Goal: Contribute content: Contribute content

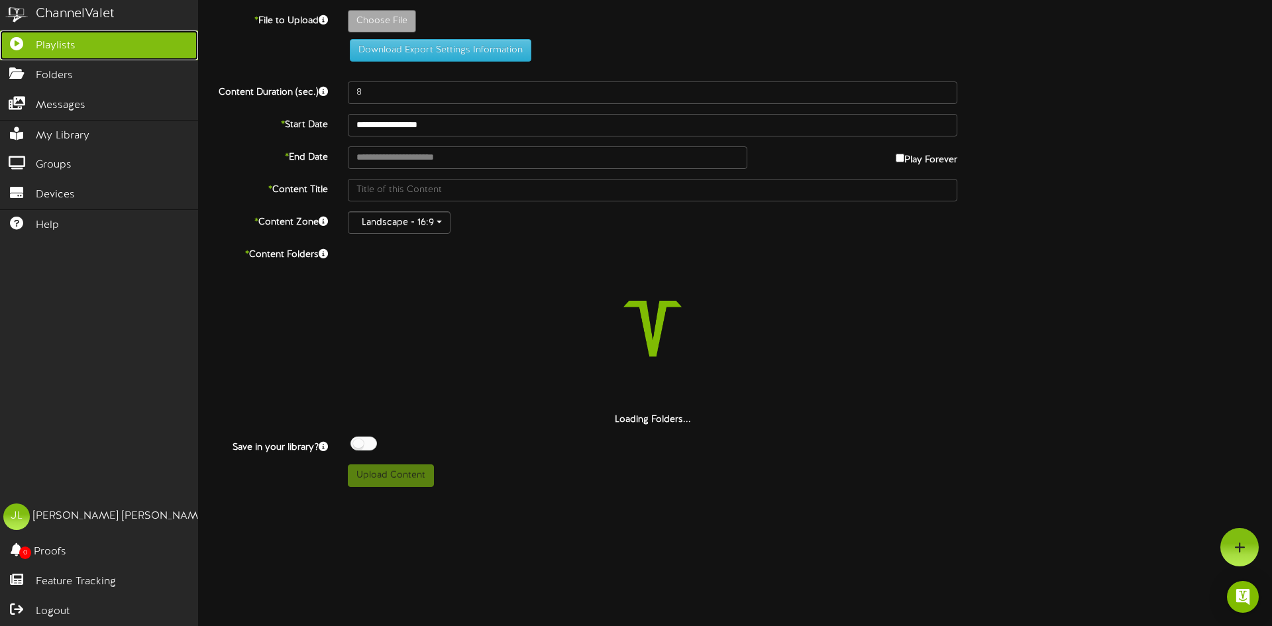
click at [62, 54] on link "Playlists" at bounding box center [99, 45] width 198 height 30
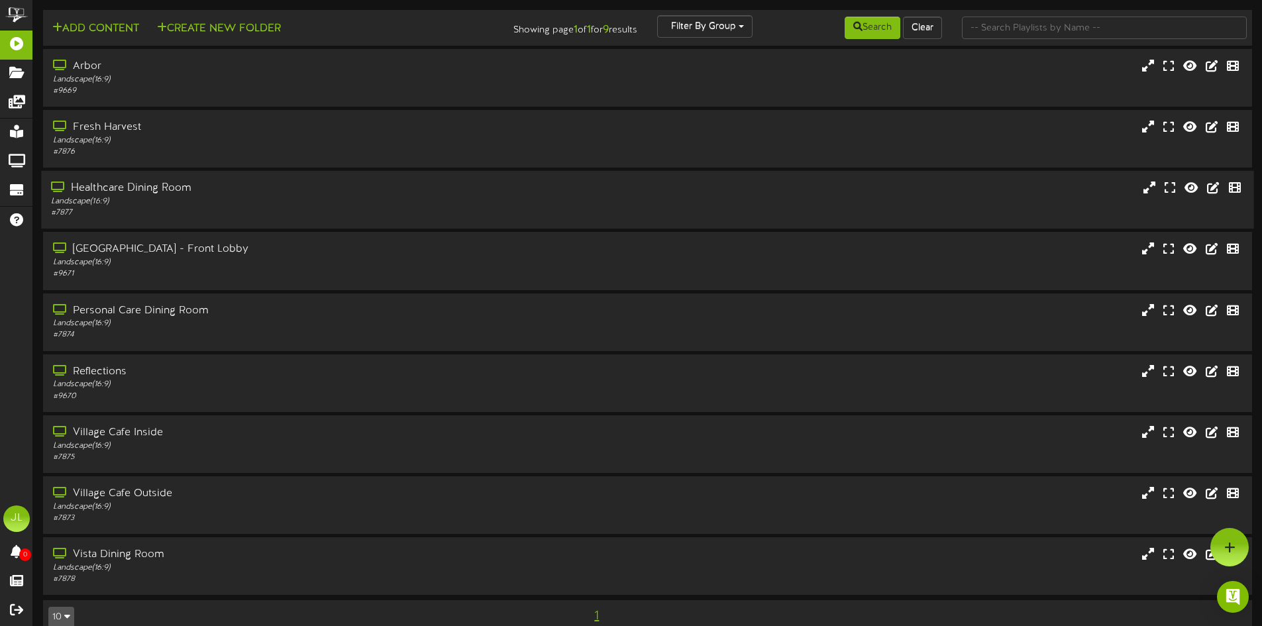
click at [193, 182] on div "Healthcare Dining Room" at bounding box center [294, 188] width 486 height 15
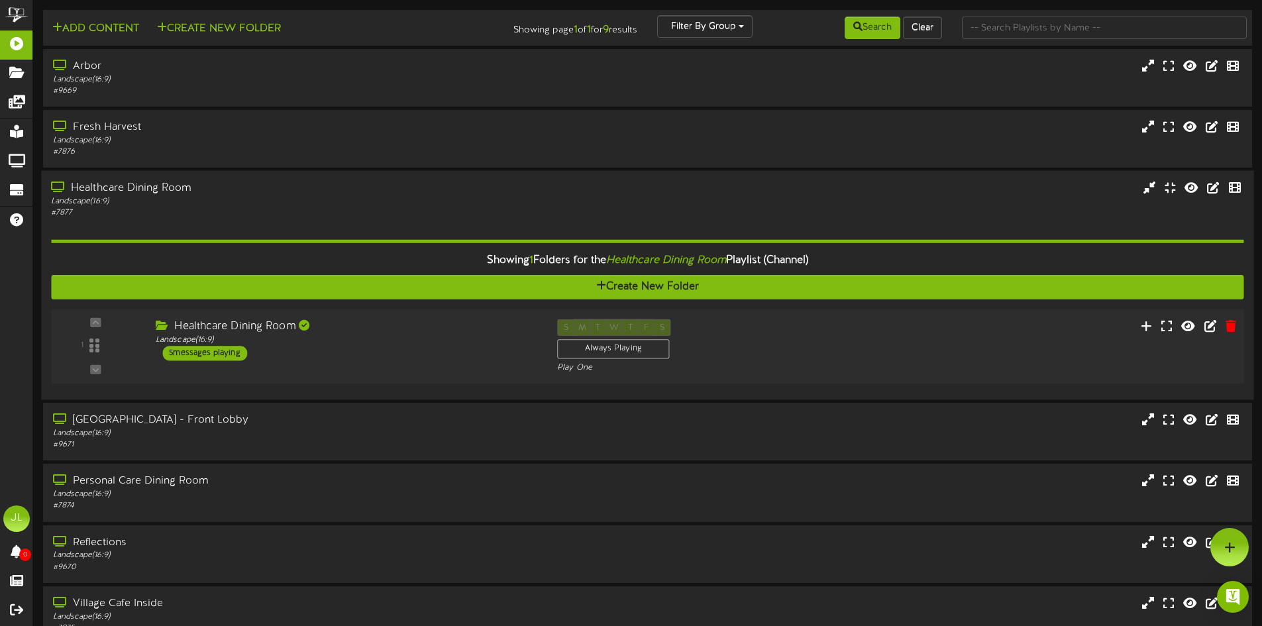
click at [176, 354] on div "5 messages playing" at bounding box center [204, 353] width 85 height 15
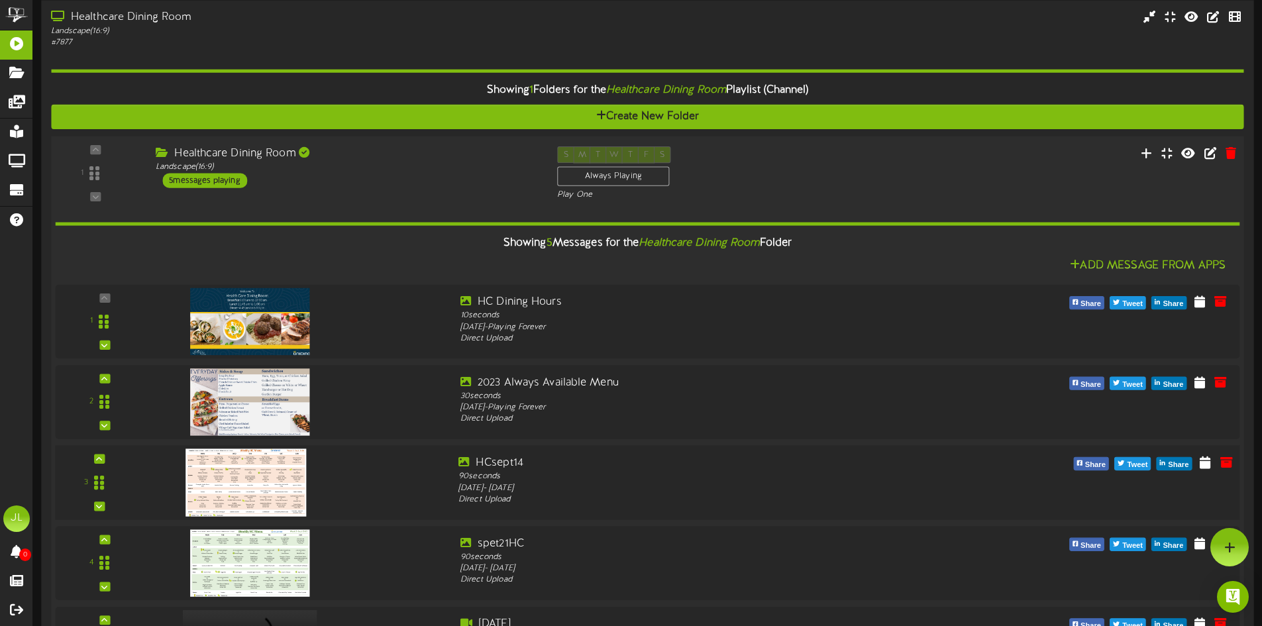
scroll to position [133, 0]
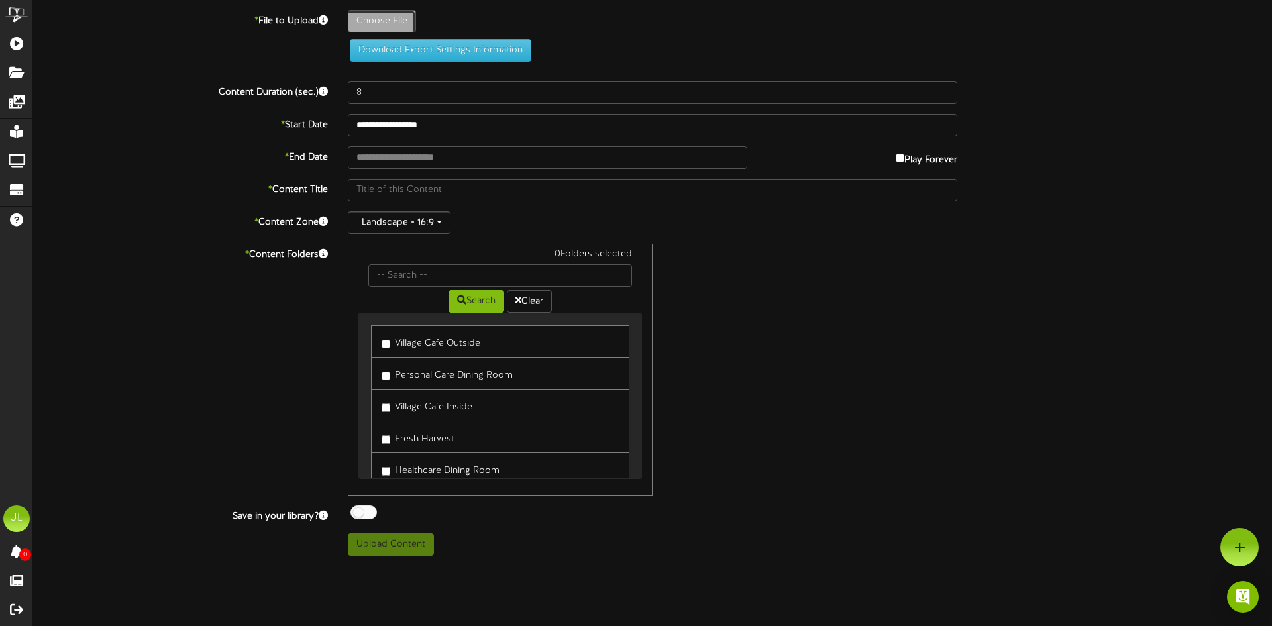
type input "**********"
type input "HCsept28"
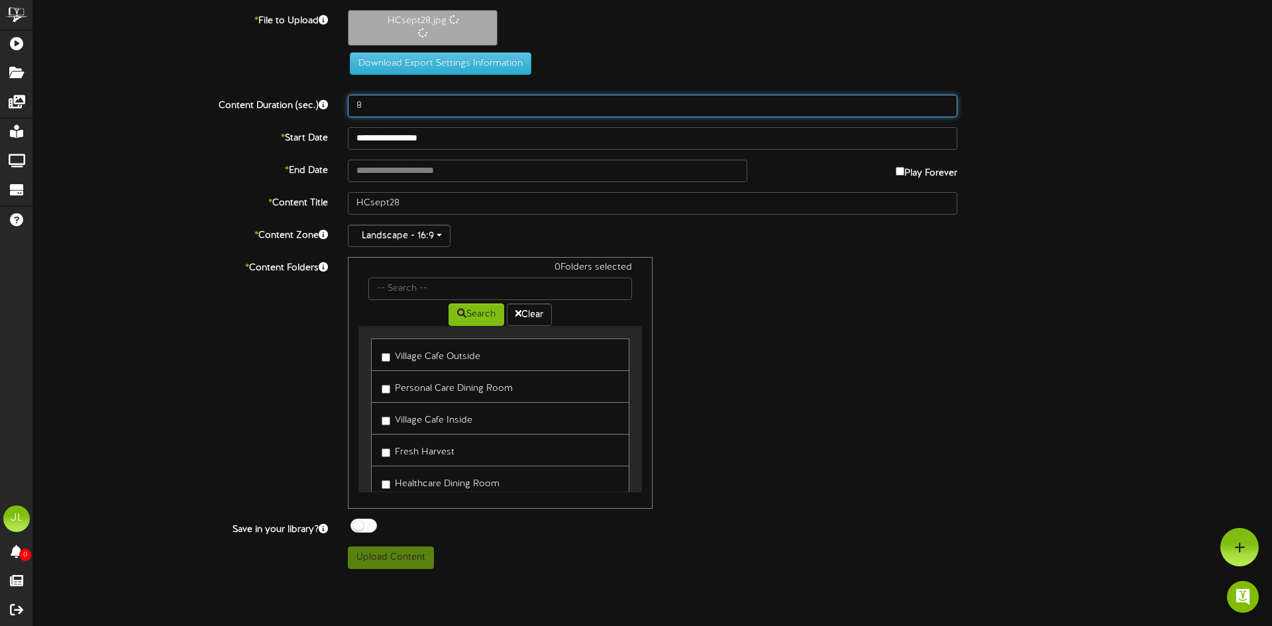
click at [382, 111] on input "8" at bounding box center [653, 106] width 610 height 23
type input "90"
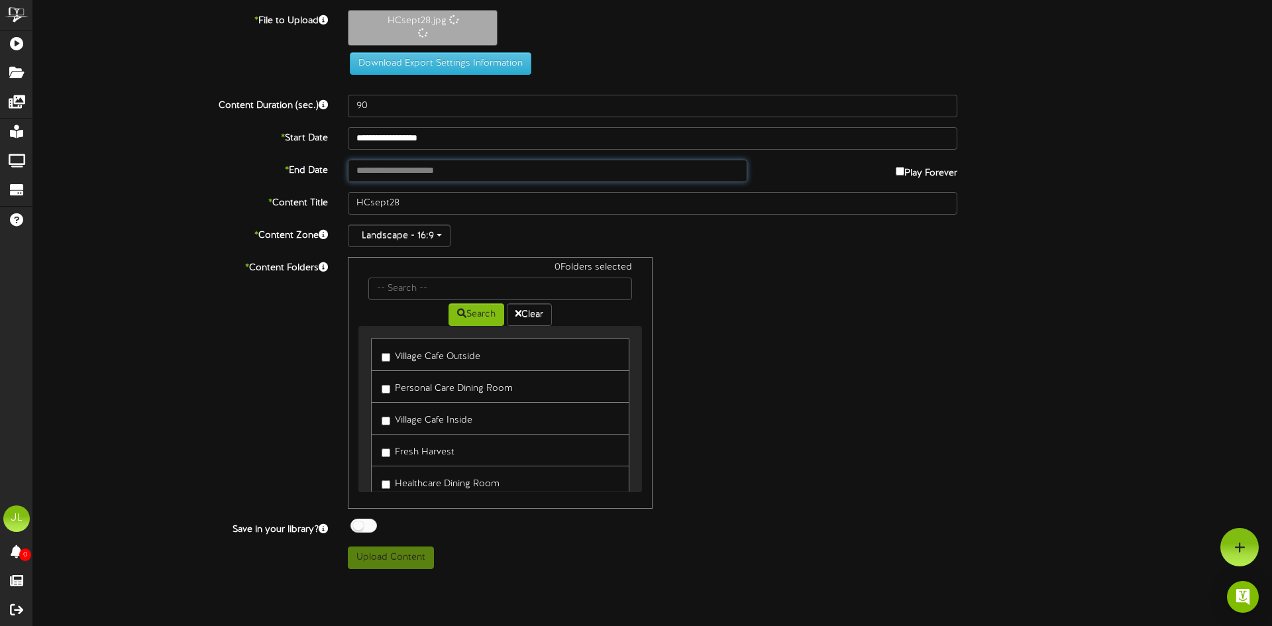
click at [386, 169] on input "text" at bounding box center [548, 171] width 400 height 23
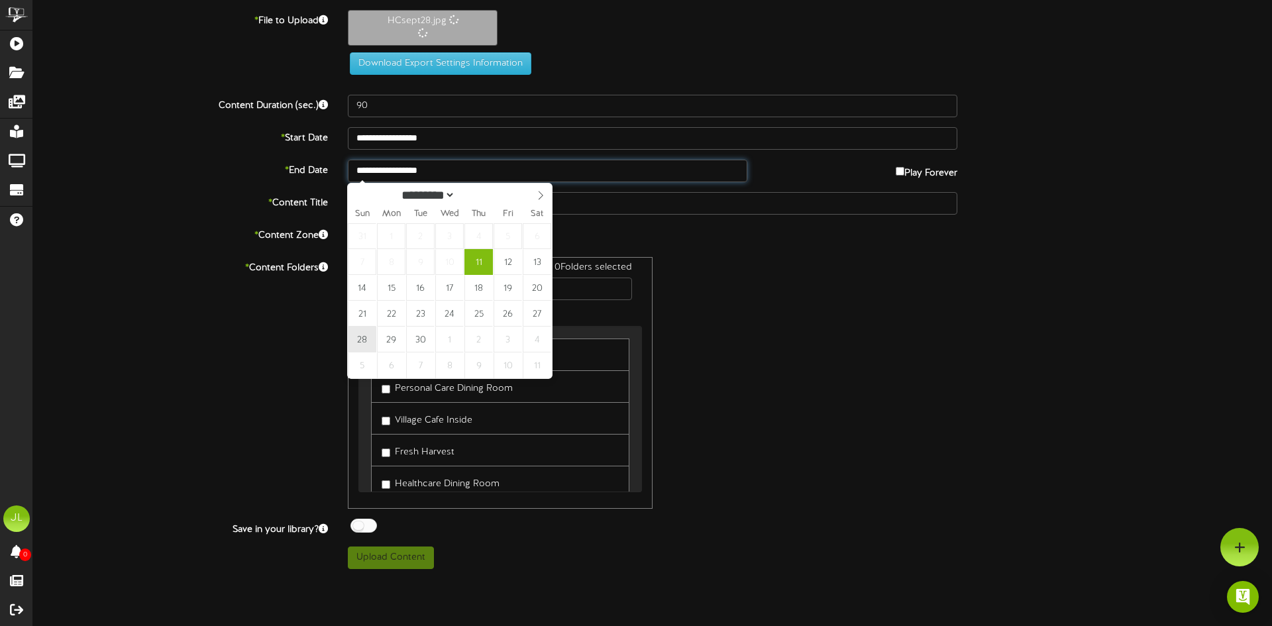
type input "**********"
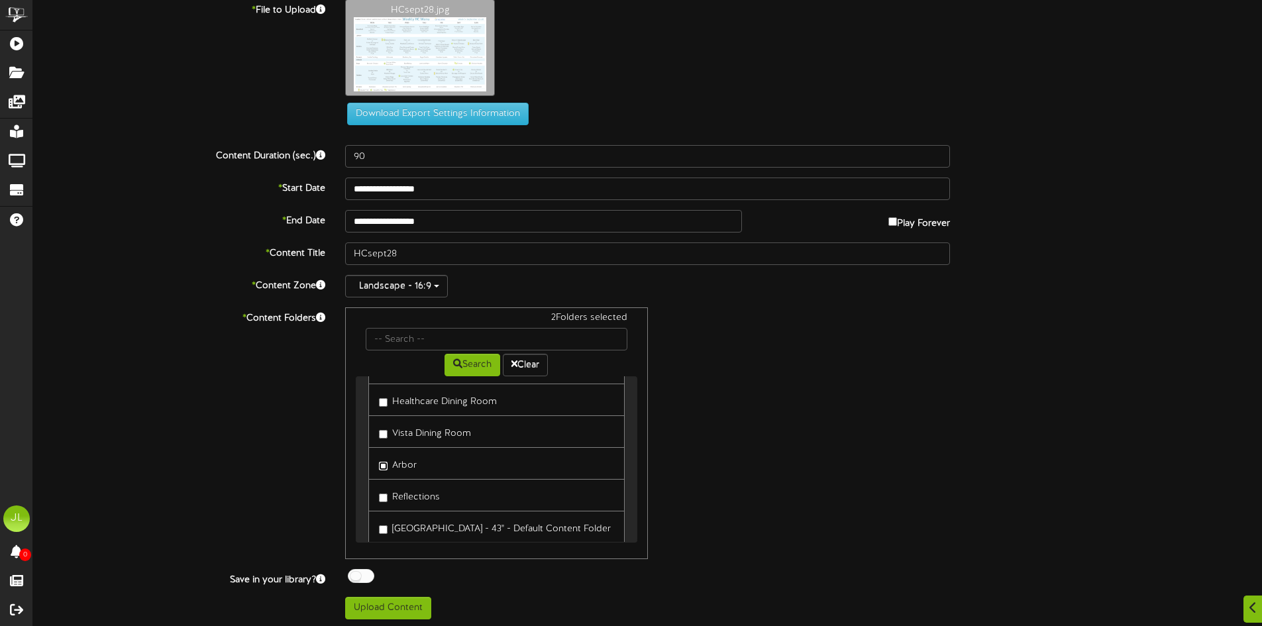
scroll to position [14, 0]
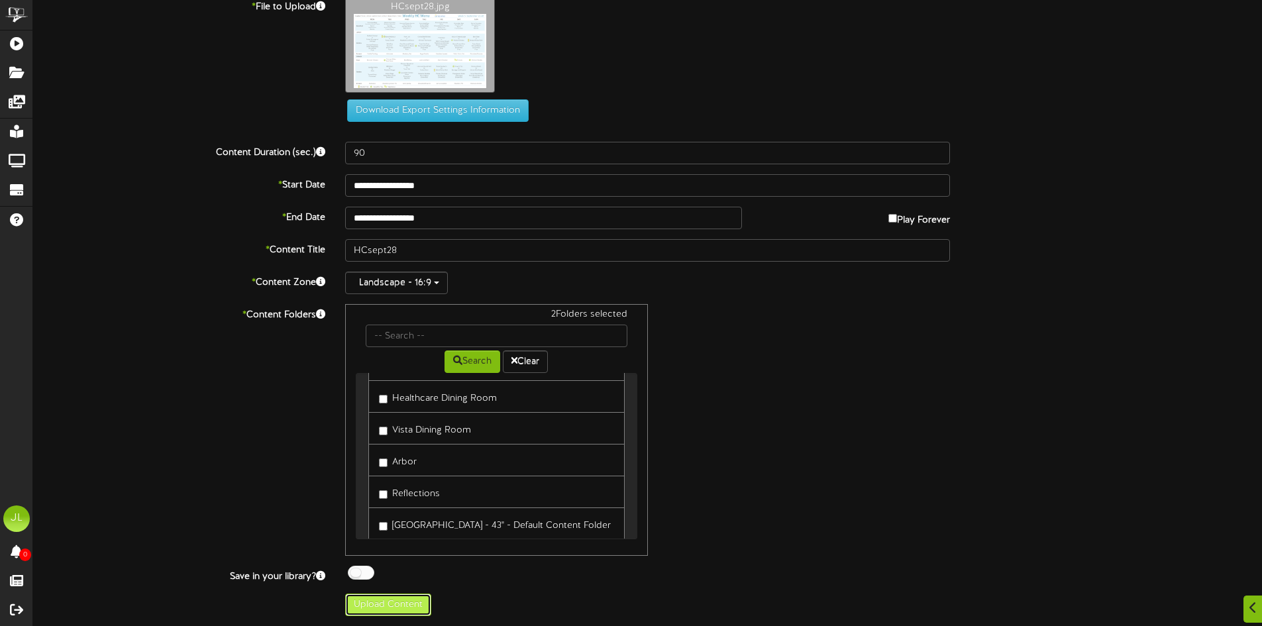
click at [384, 604] on button "Upload Content" at bounding box center [388, 605] width 86 height 23
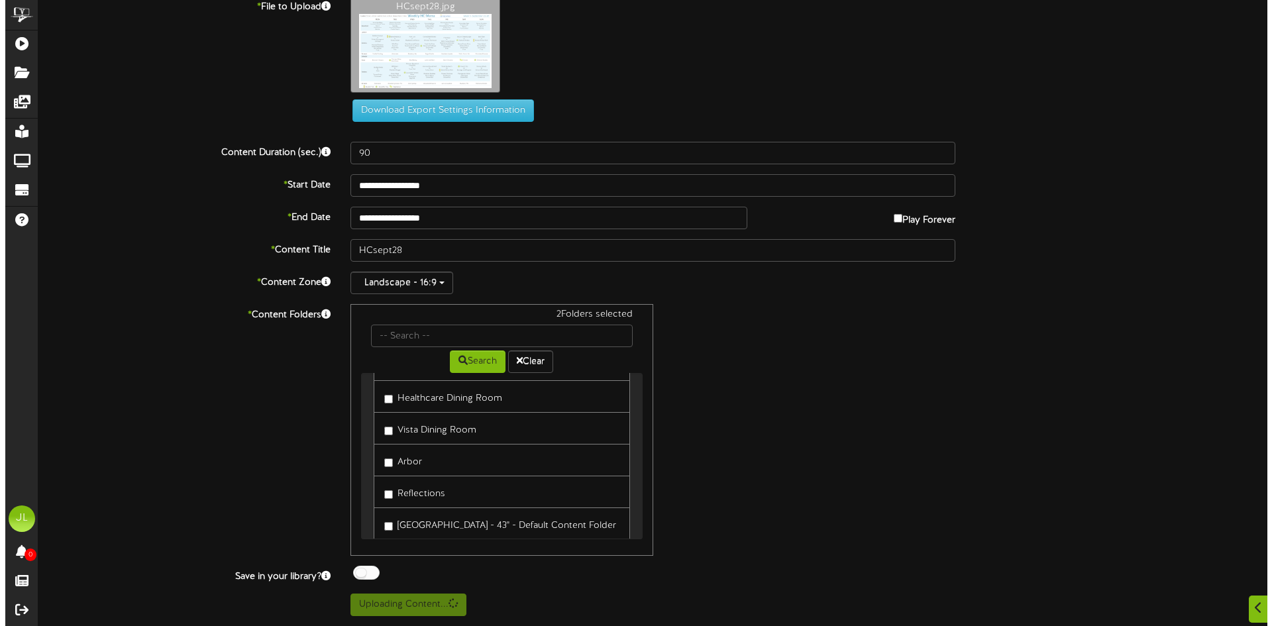
scroll to position [0, 0]
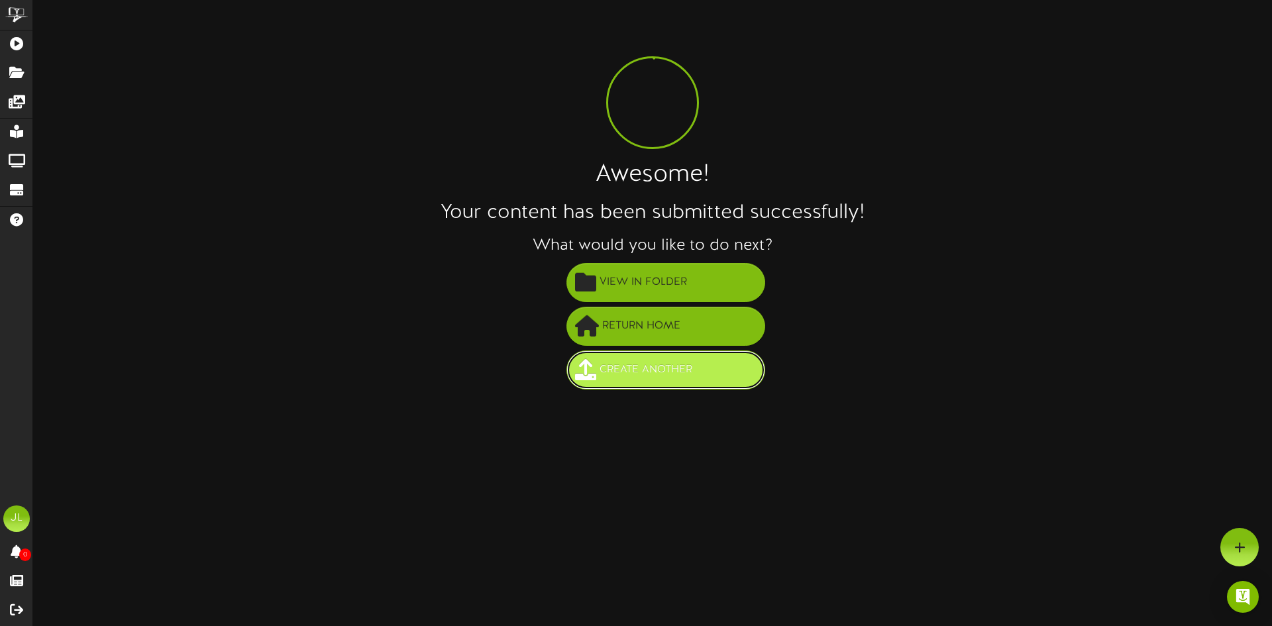
click at [645, 372] on span "Create Another" at bounding box center [645, 370] width 99 height 22
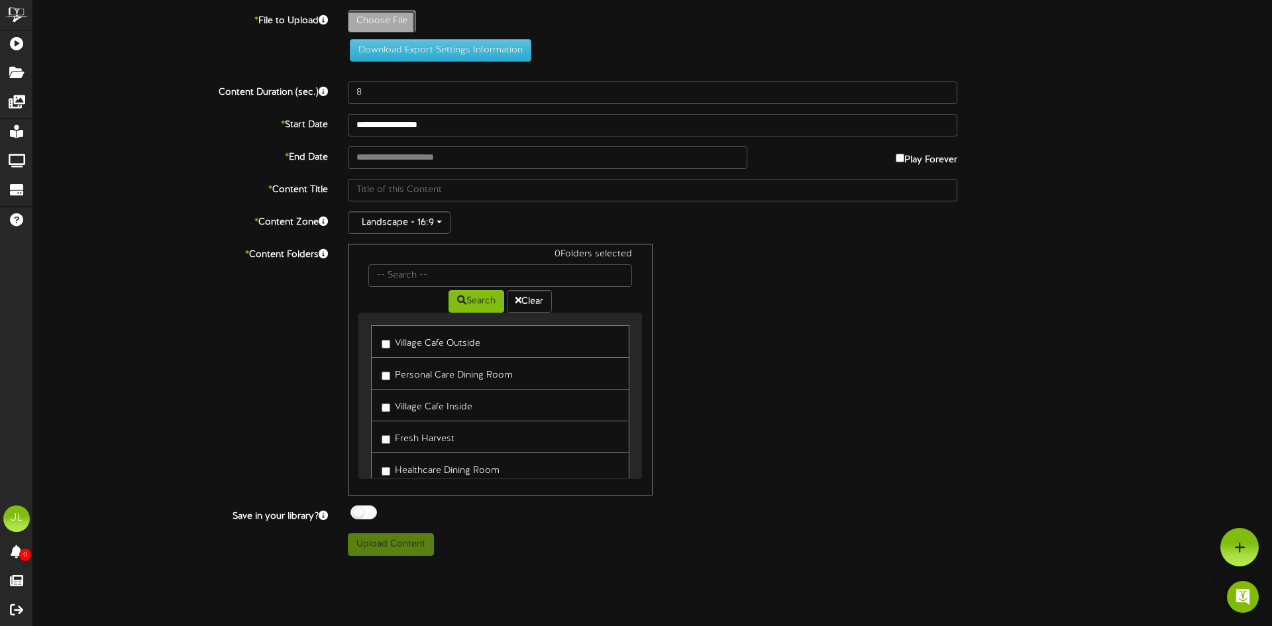
type input "**********"
type input "PCsept28"
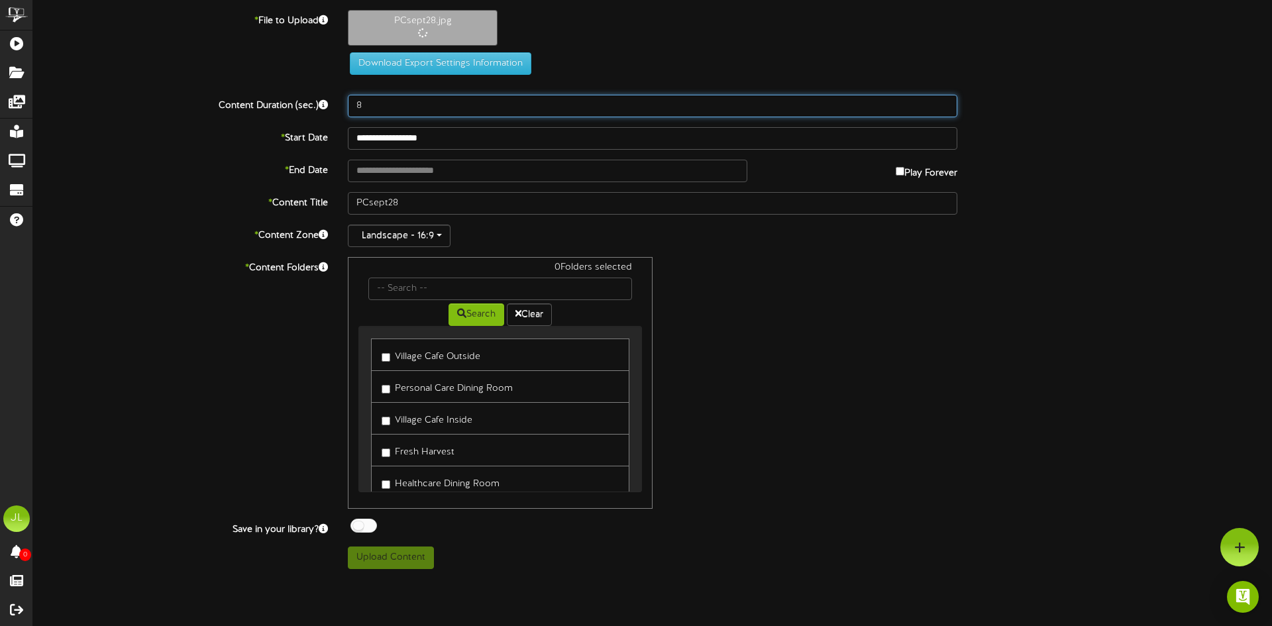
click at [387, 107] on input "8" at bounding box center [653, 106] width 610 height 23
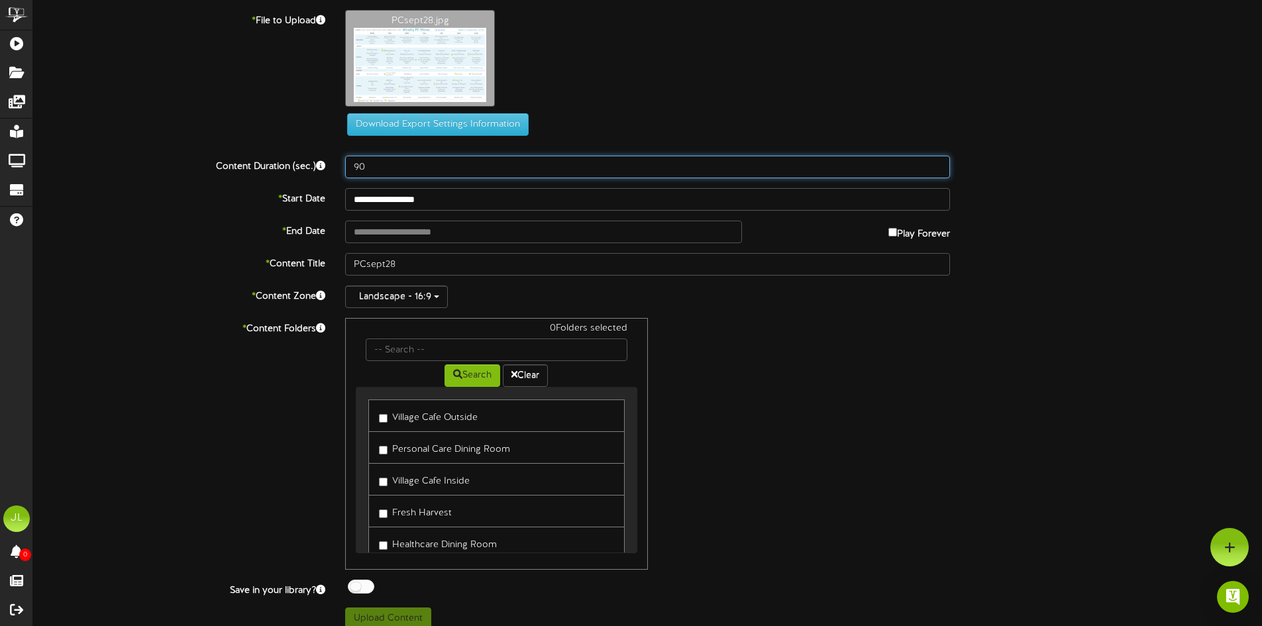
type input "90"
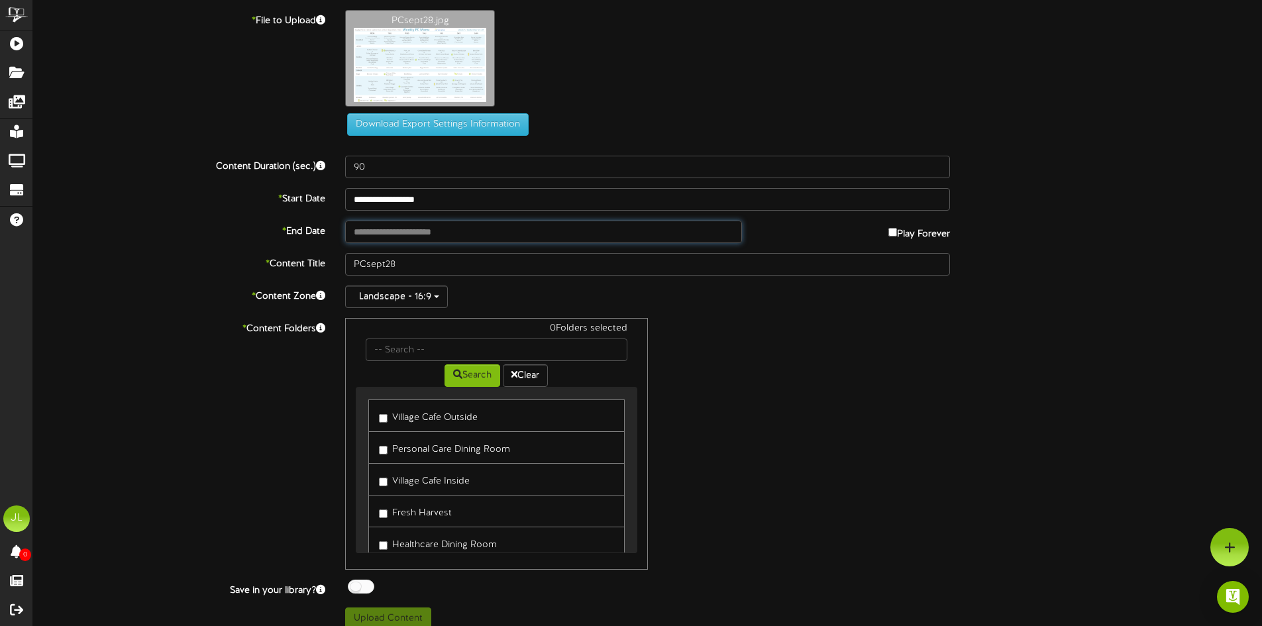
click at [400, 237] on input "text" at bounding box center [543, 232] width 396 height 23
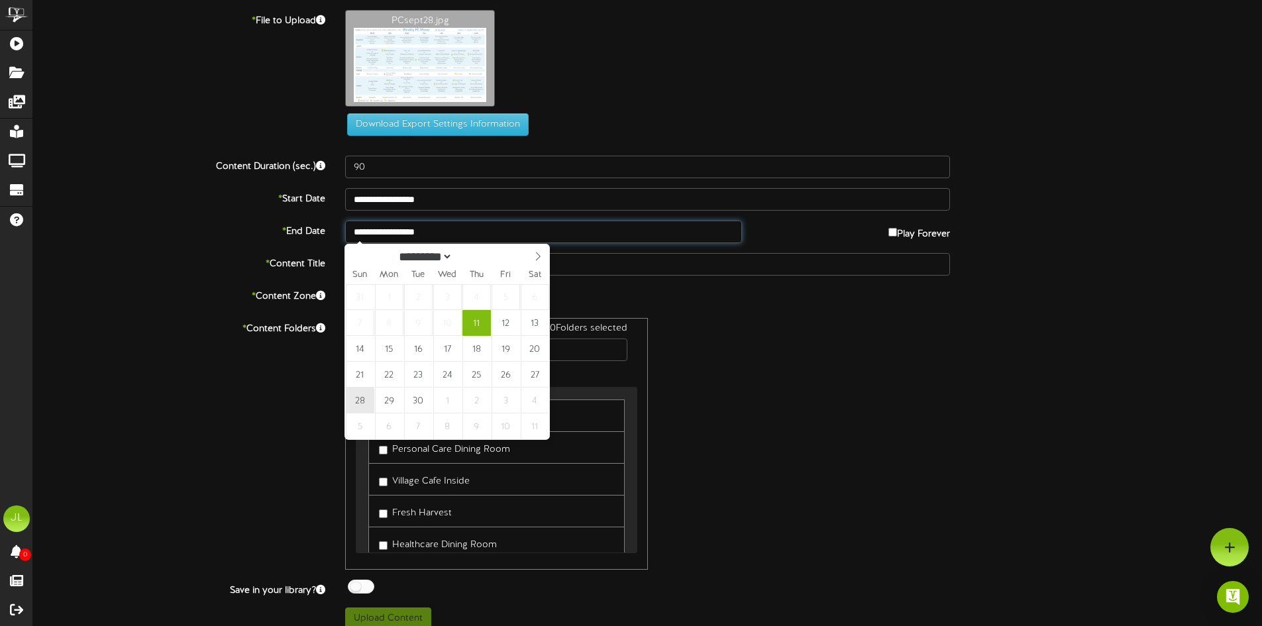
type input "**********"
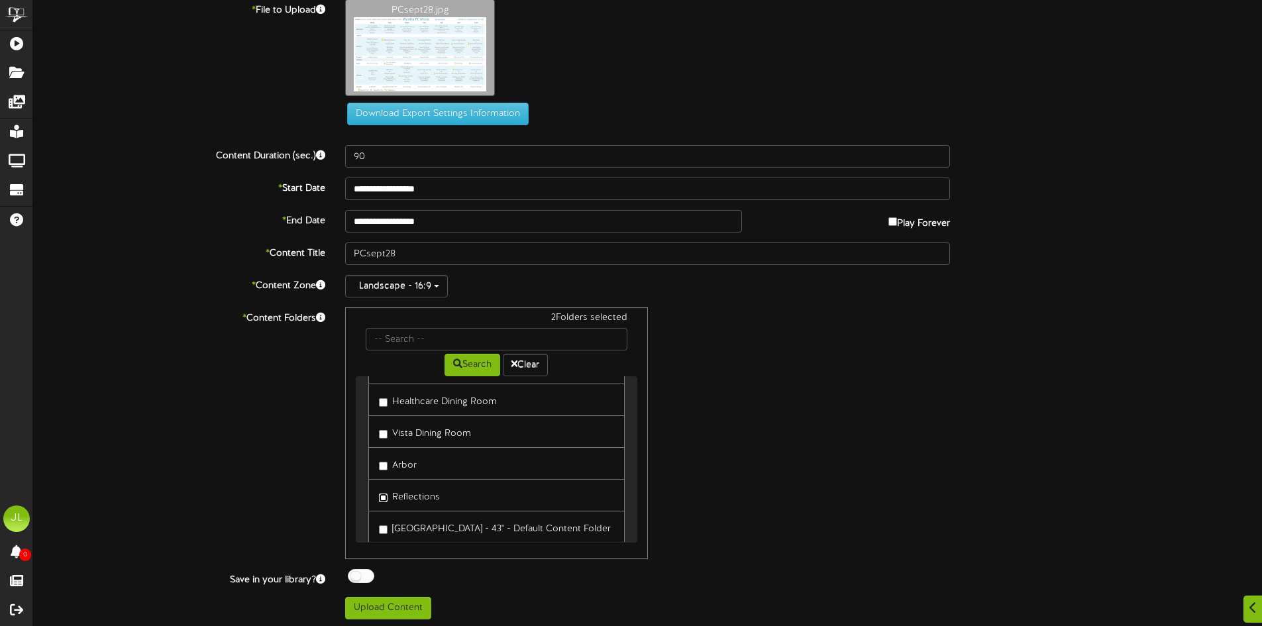
scroll to position [14, 0]
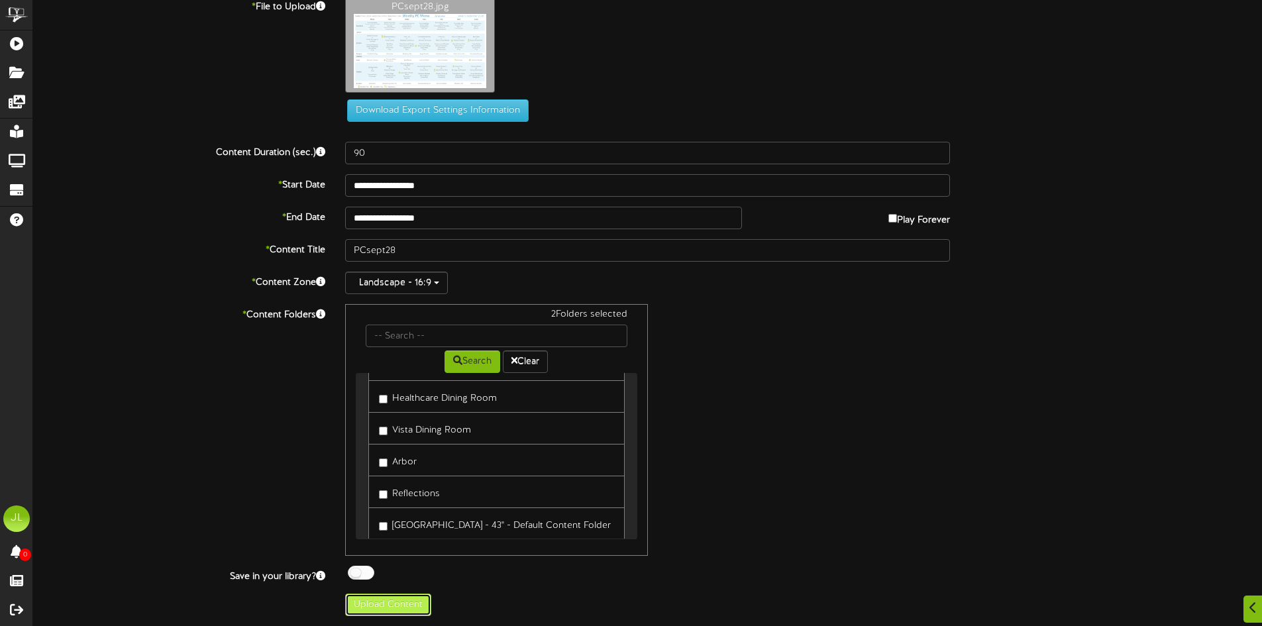
click at [391, 598] on button "Upload Content" at bounding box center [388, 605] width 86 height 23
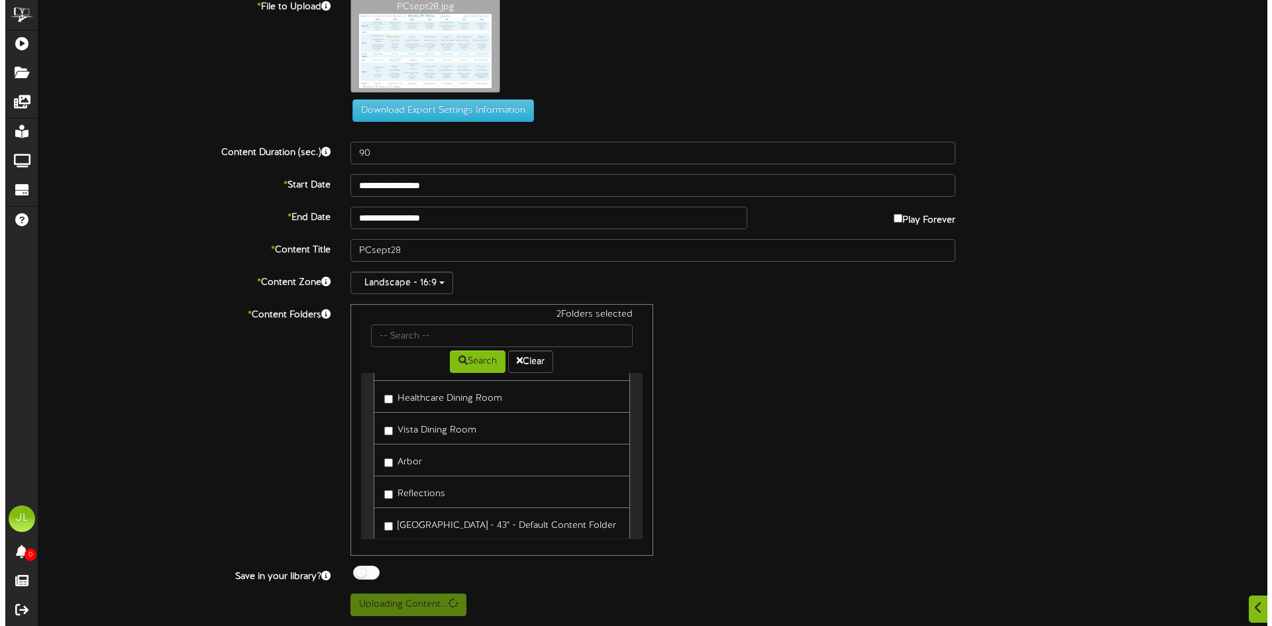
scroll to position [0, 0]
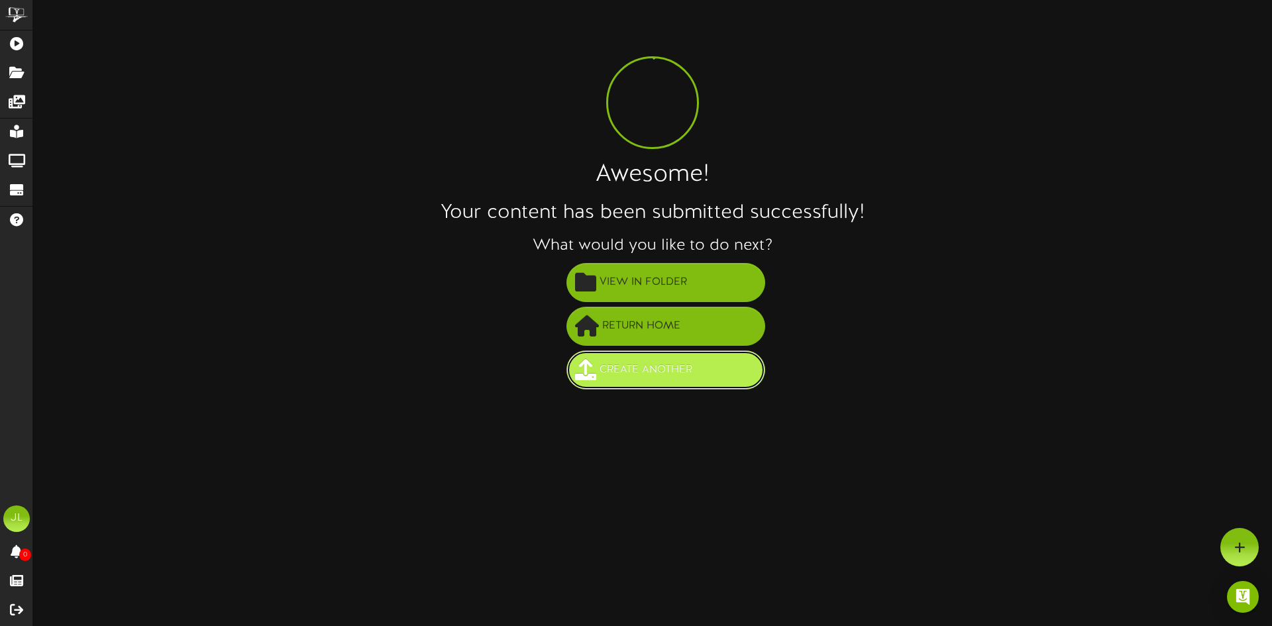
click at [594, 384] on button "Create Another" at bounding box center [665, 369] width 199 height 39
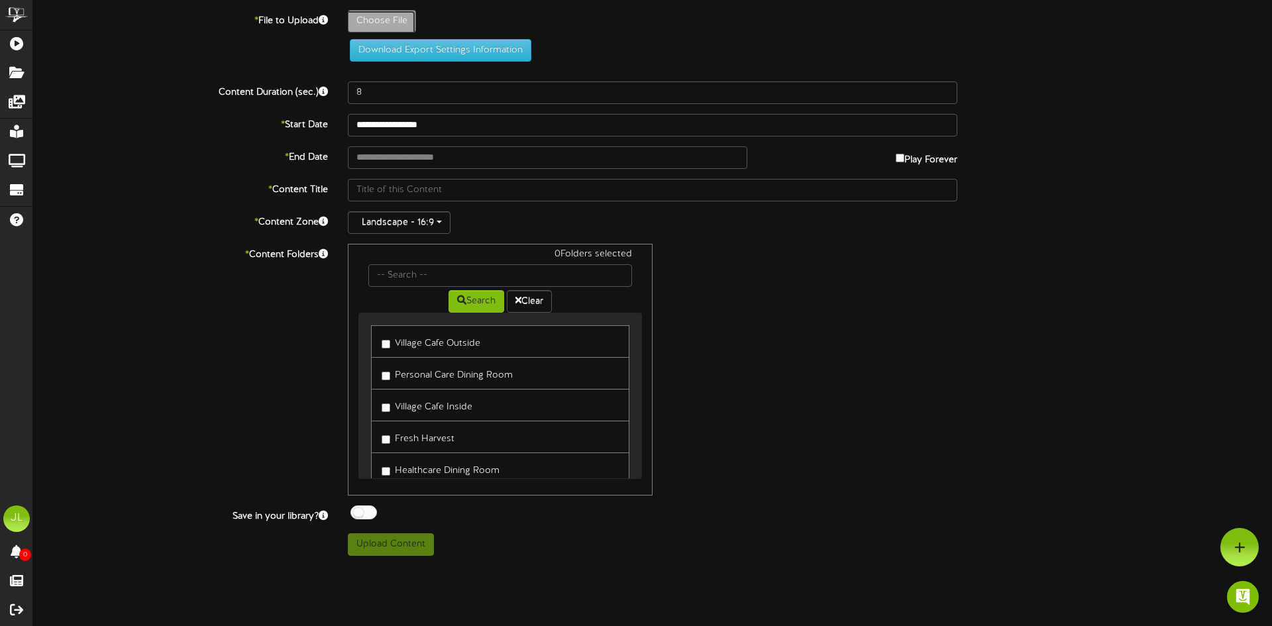
type input "**********"
type input "Vistasept28"
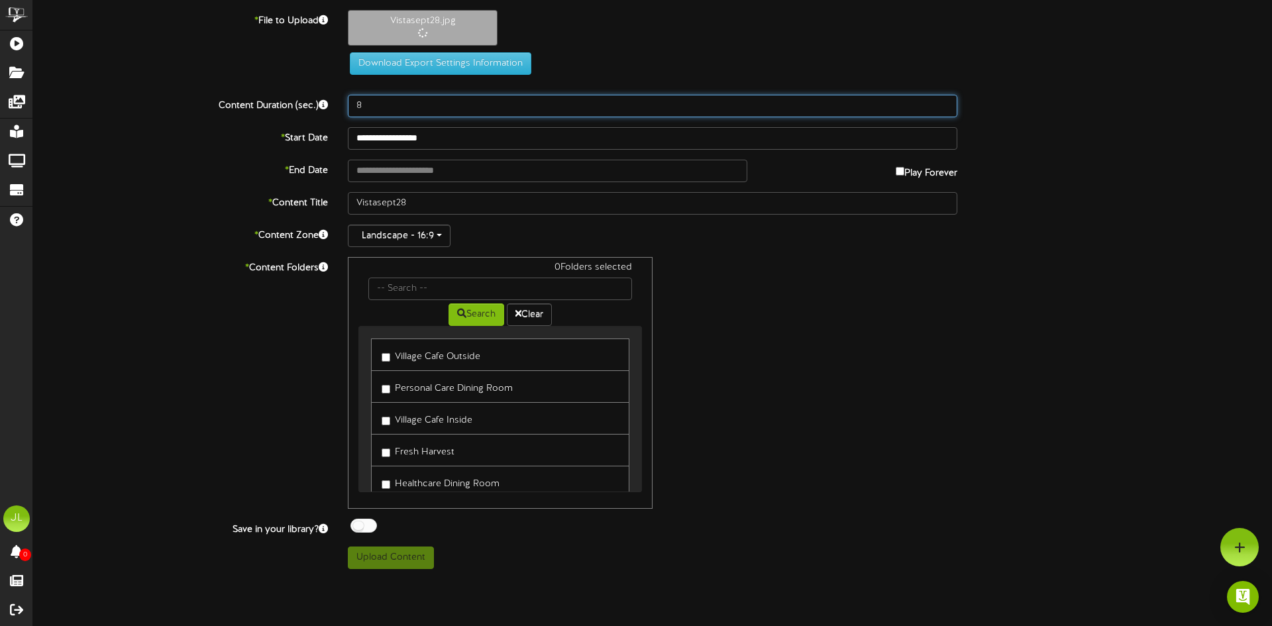
click at [386, 107] on input "8" at bounding box center [653, 106] width 610 height 23
type input "90"
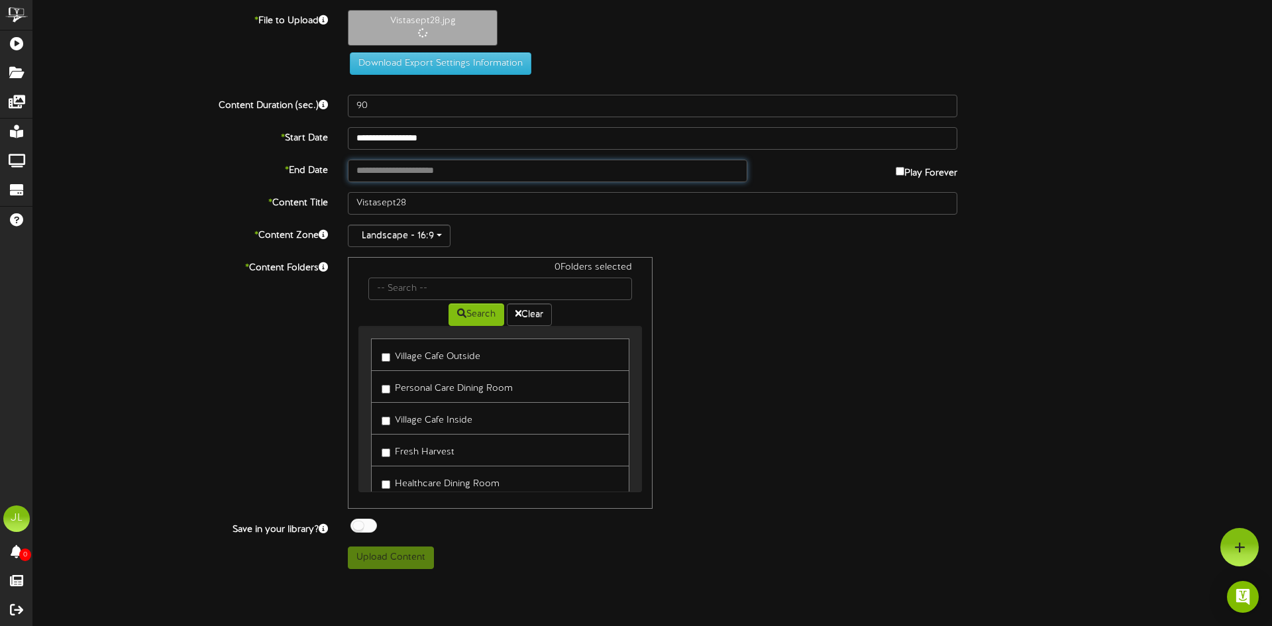
click at [431, 173] on input "text" at bounding box center [548, 171] width 400 height 23
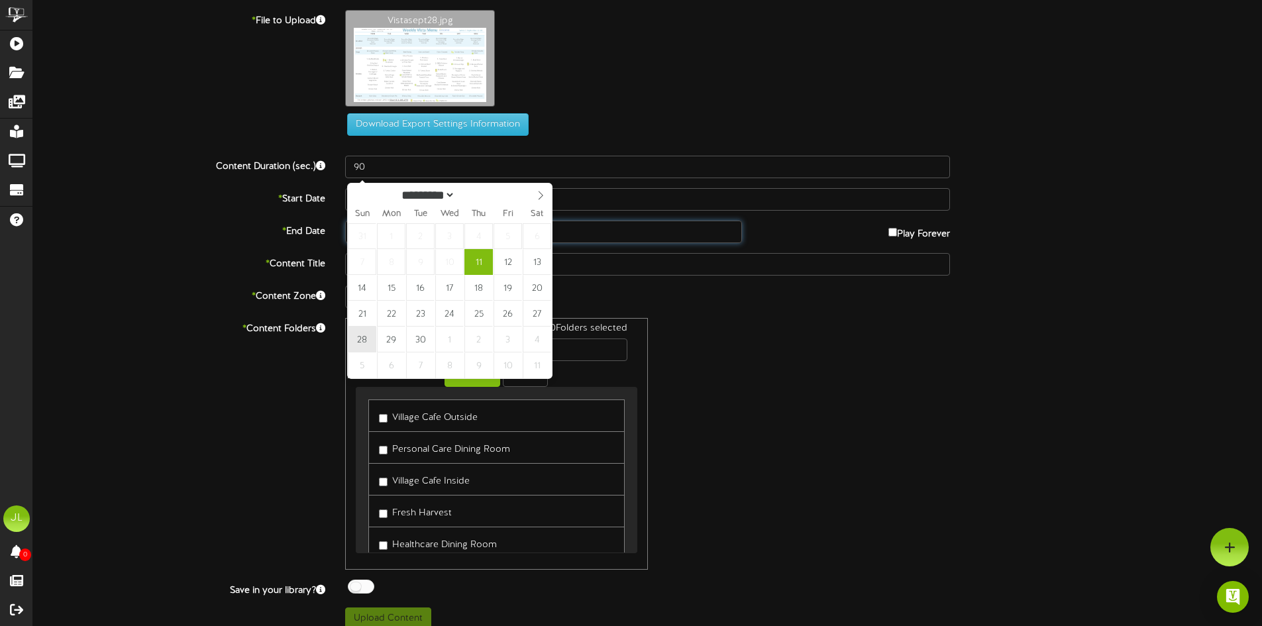
type input "**********"
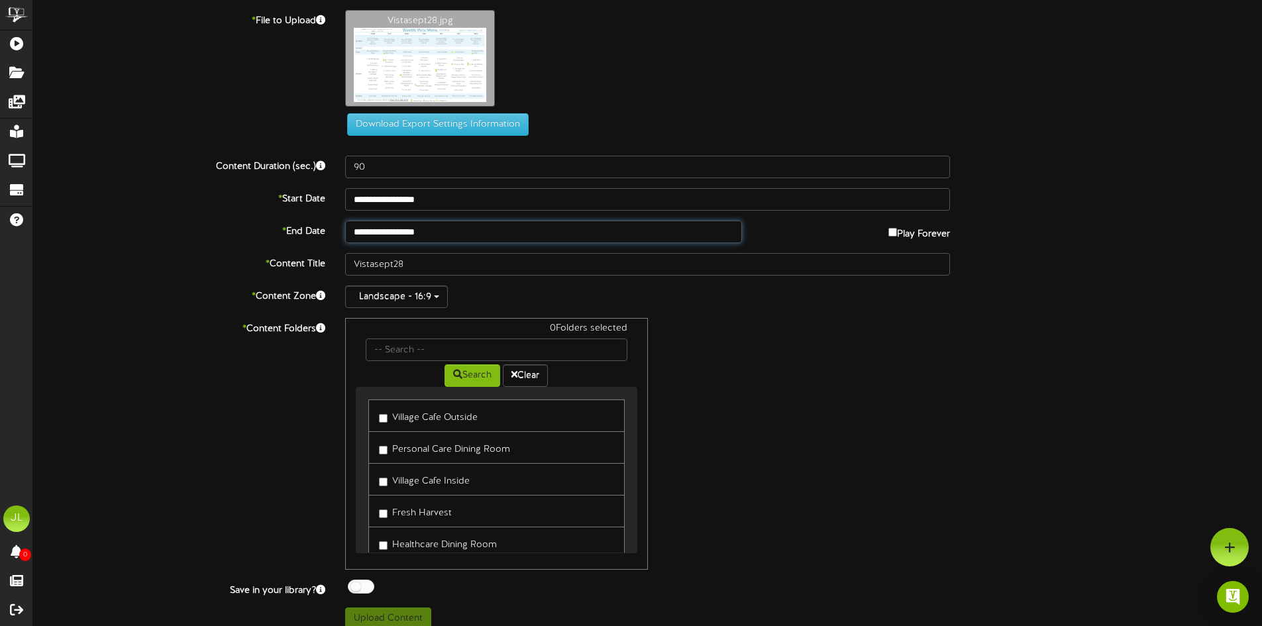
drag, startPoint x: 367, startPoint y: 335, endPoint x: 600, endPoint y: 337, distance: 233.2
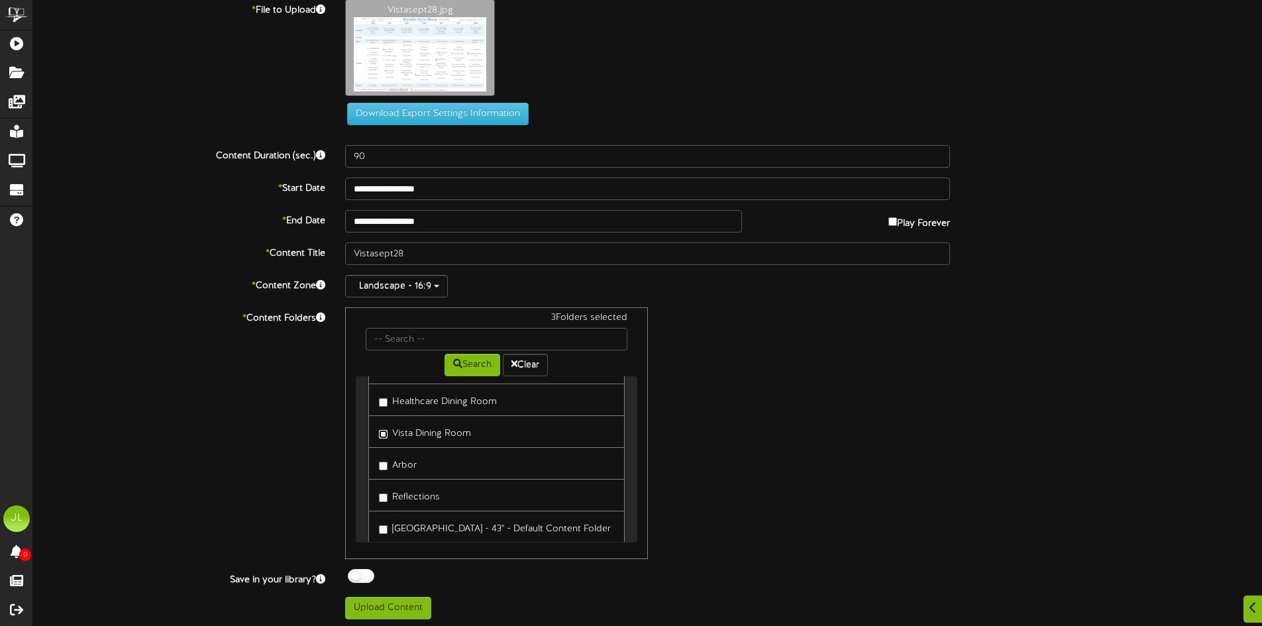
scroll to position [14, 0]
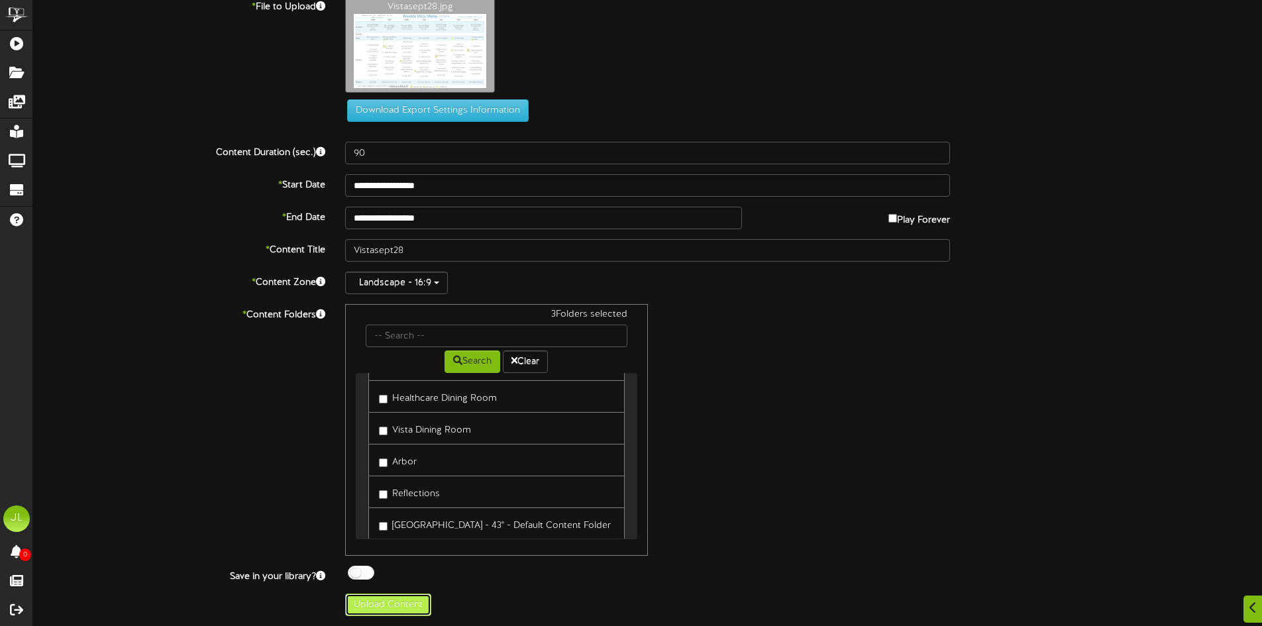
click at [406, 601] on button "Upload Content" at bounding box center [388, 605] width 86 height 23
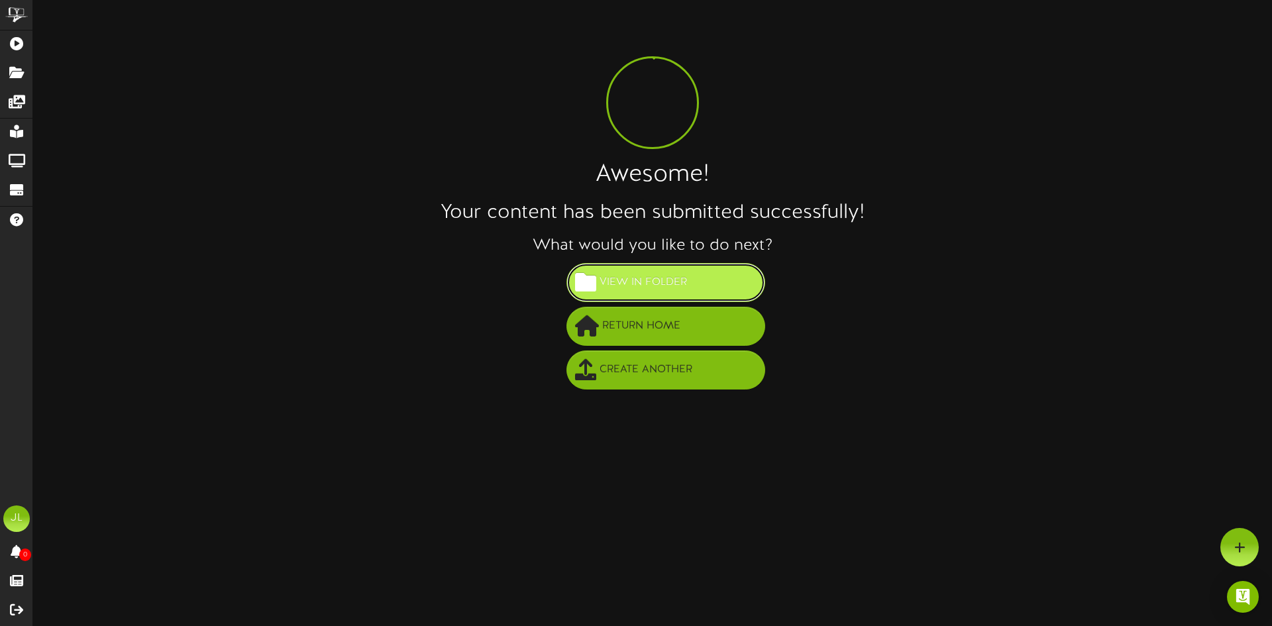
click at [679, 285] on span "View in Folder" at bounding box center [643, 283] width 94 height 22
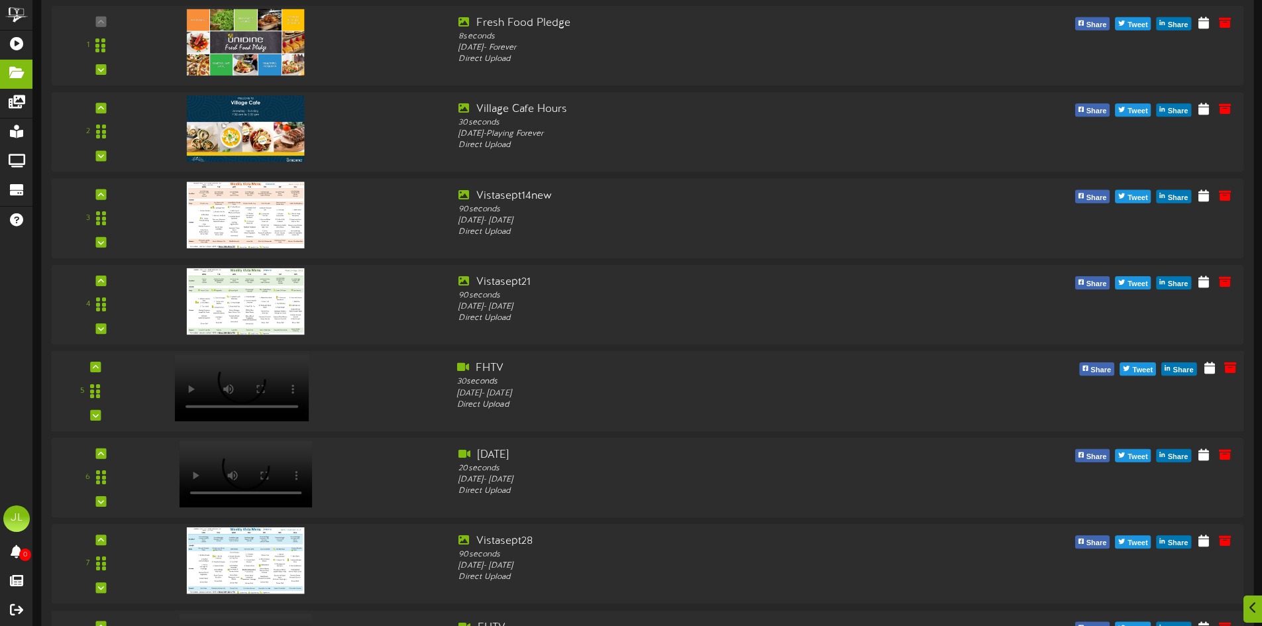
scroll to position [265, 0]
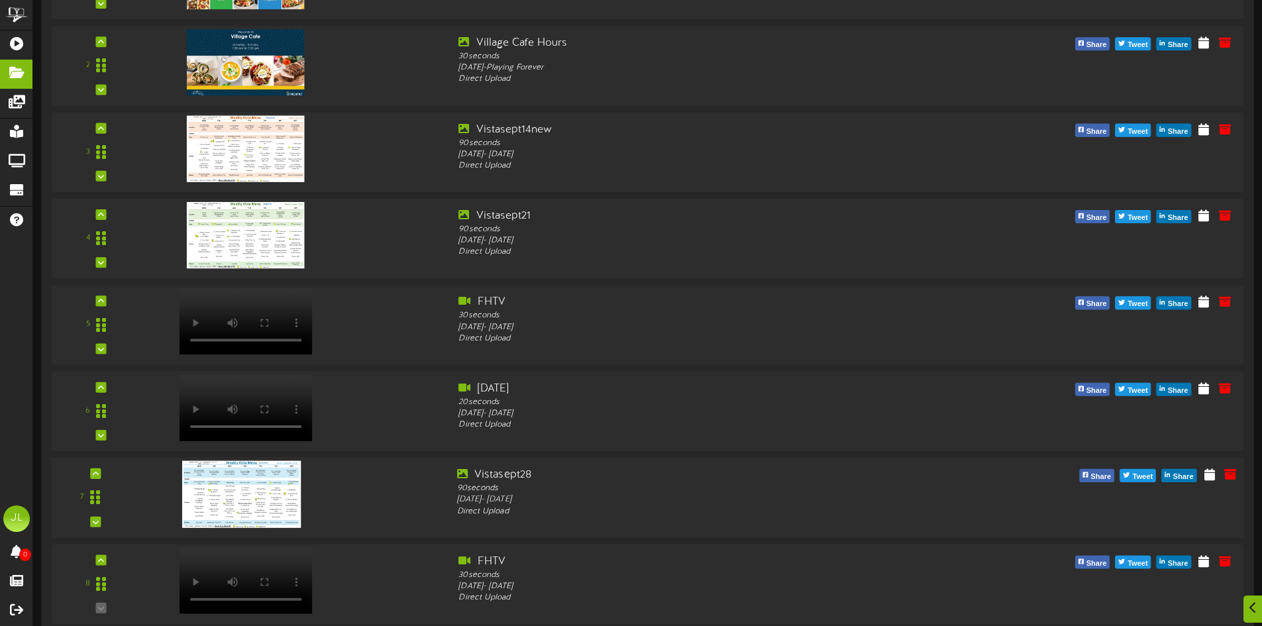
click at [243, 484] on img at bounding box center [241, 494] width 119 height 67
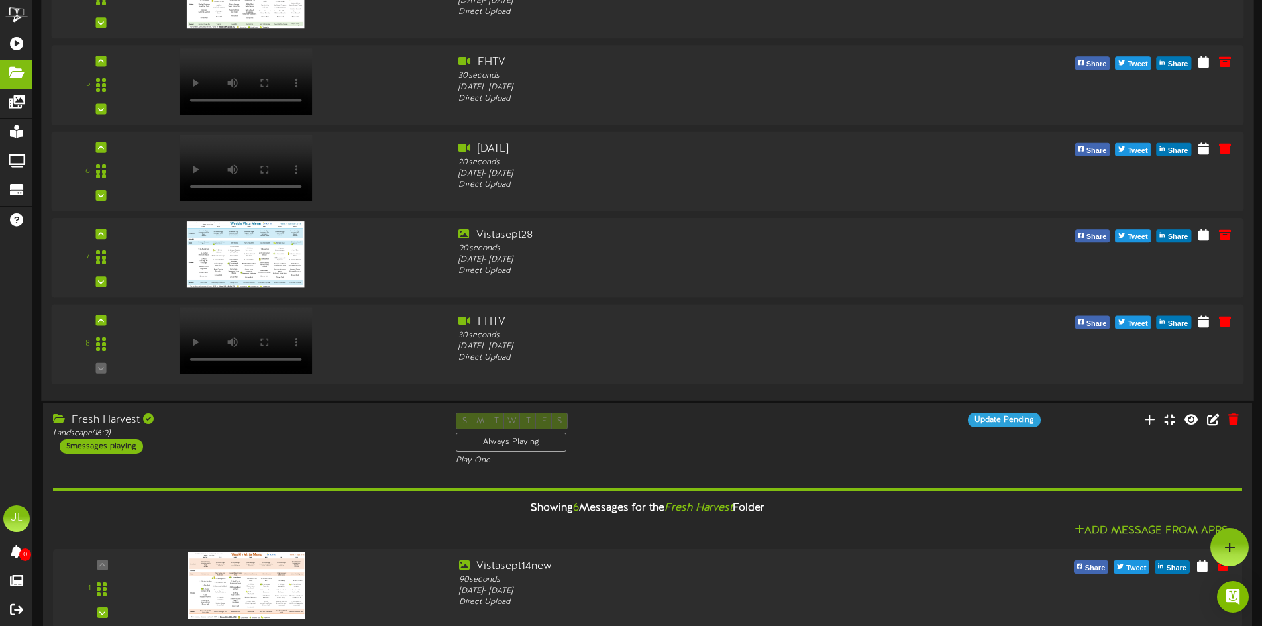
scroll to position [0, 0]
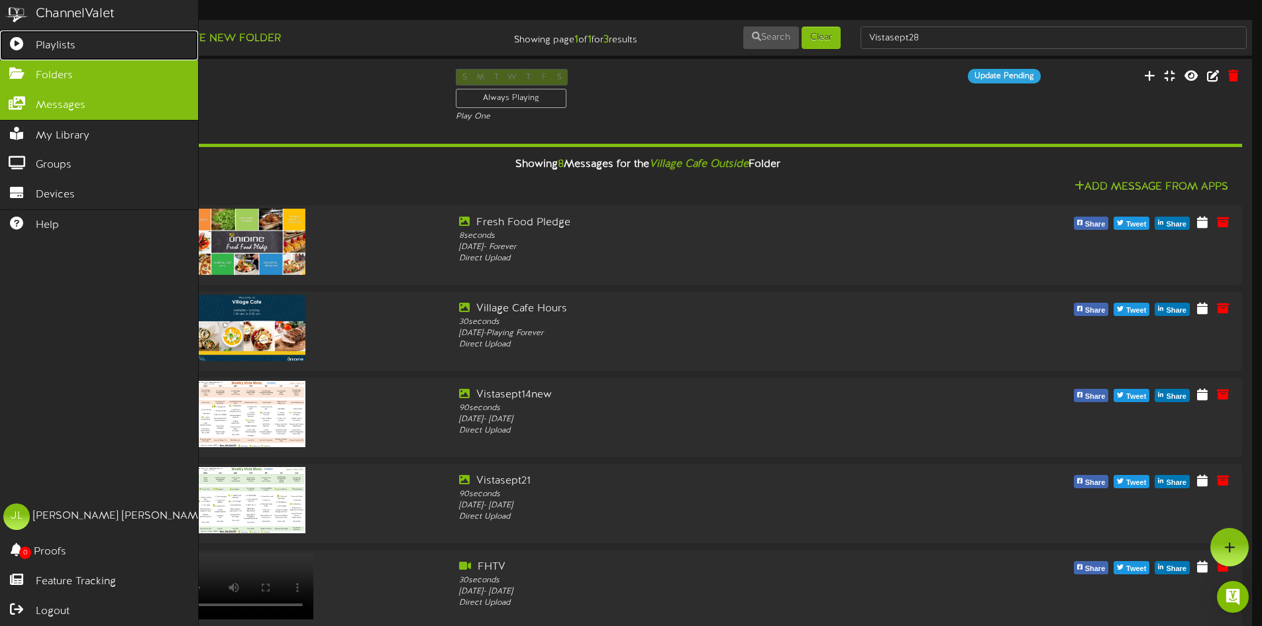
drag, startPoint x: 60, startPoint y: 38, endPoint x: 139, endPoint y: 117, distance: 111.5
click at [60, 38] on span "Playlists" at bounding box center [56, 45] width 40 height 15
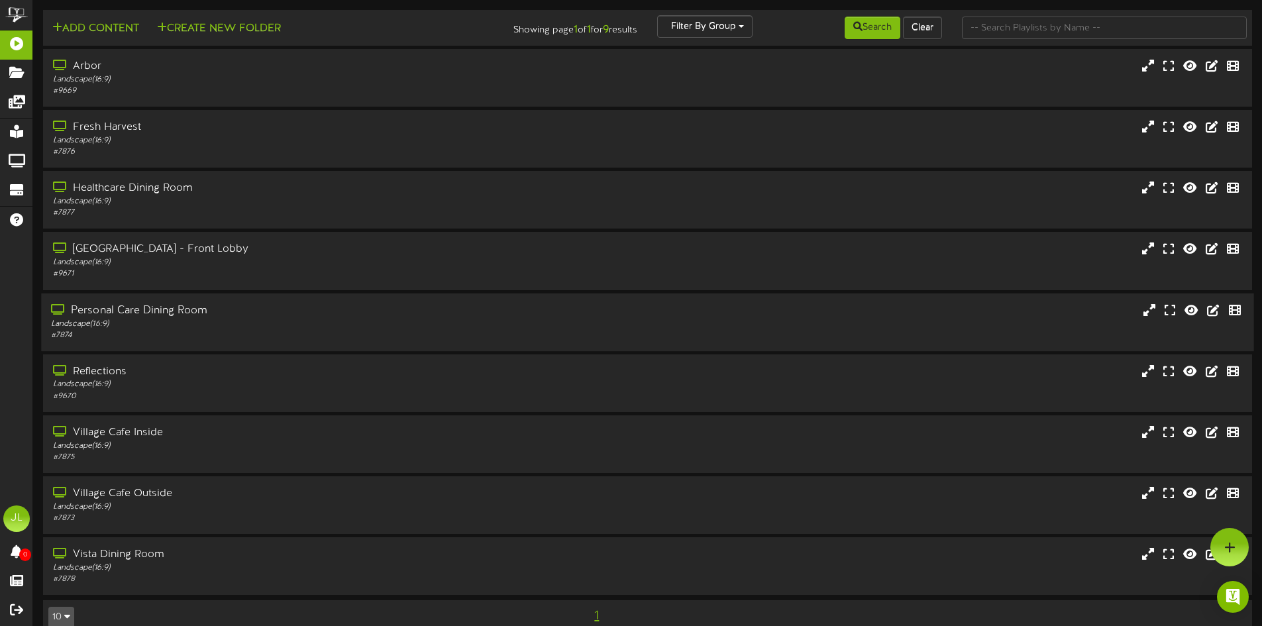
click at [187, 311] on div "Personal Care Dining Room" at bounding box center [294, 310] width 486 height 15
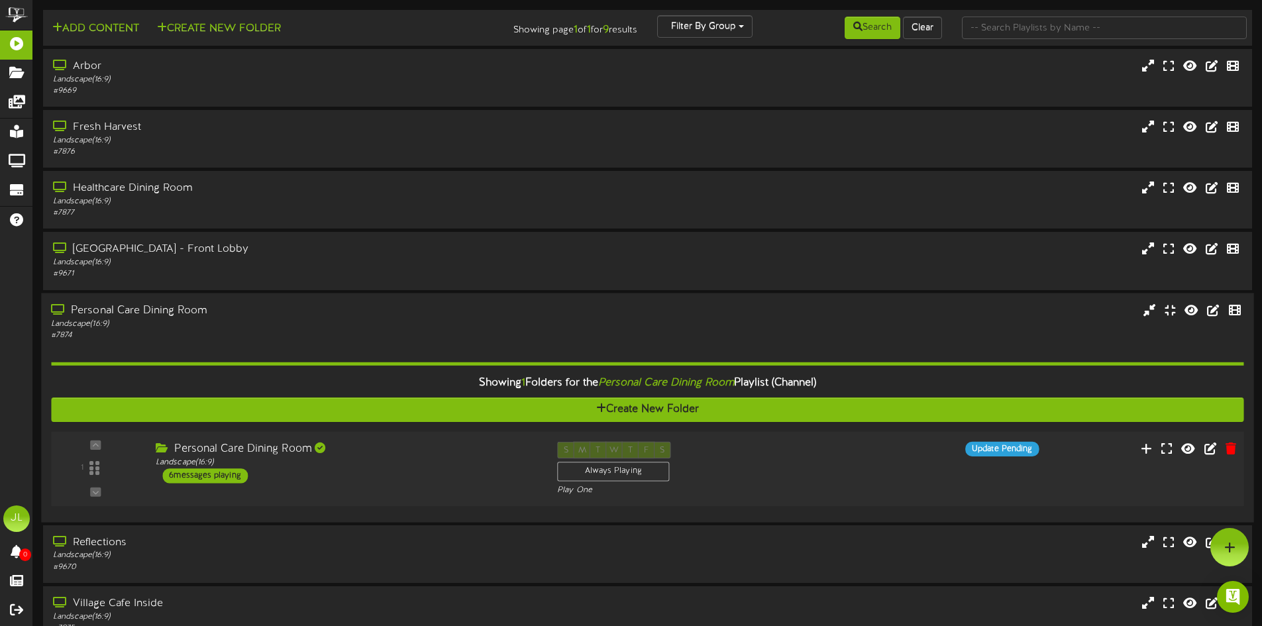
click at [222, 479] on div "6 messages playing" at bounding box center [204, 475] width 85 height 15
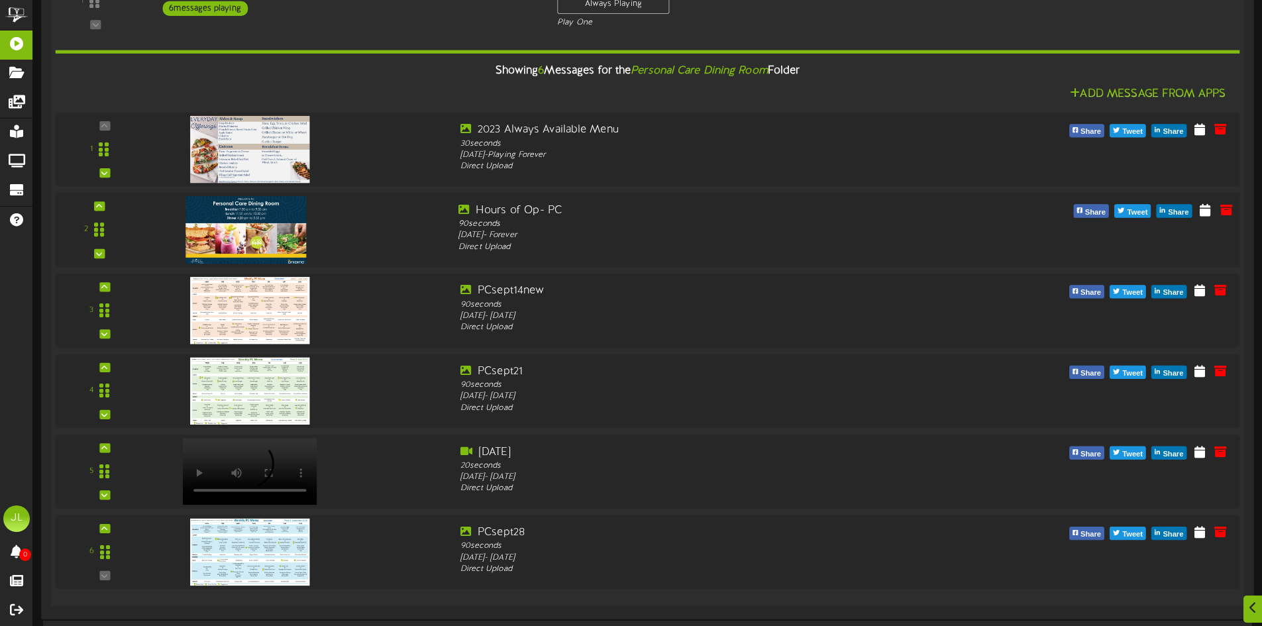
scroll to position [530, 0]
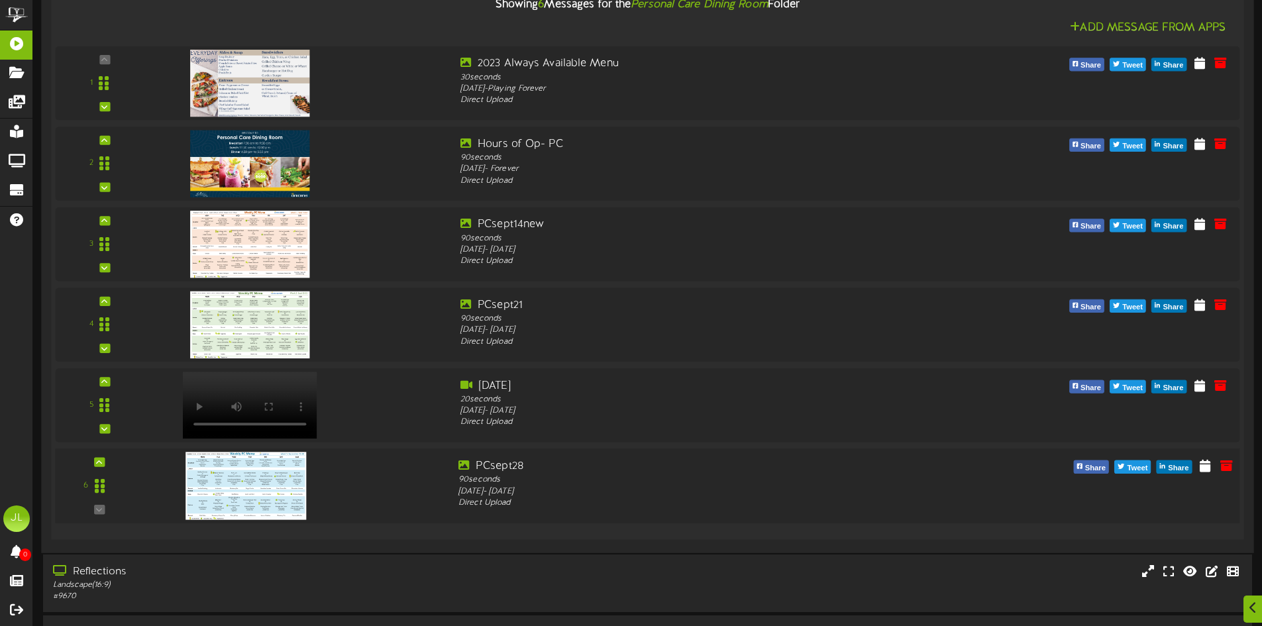
click at [258, 472] on img at bounding box center [246, 486] width 121 height 68
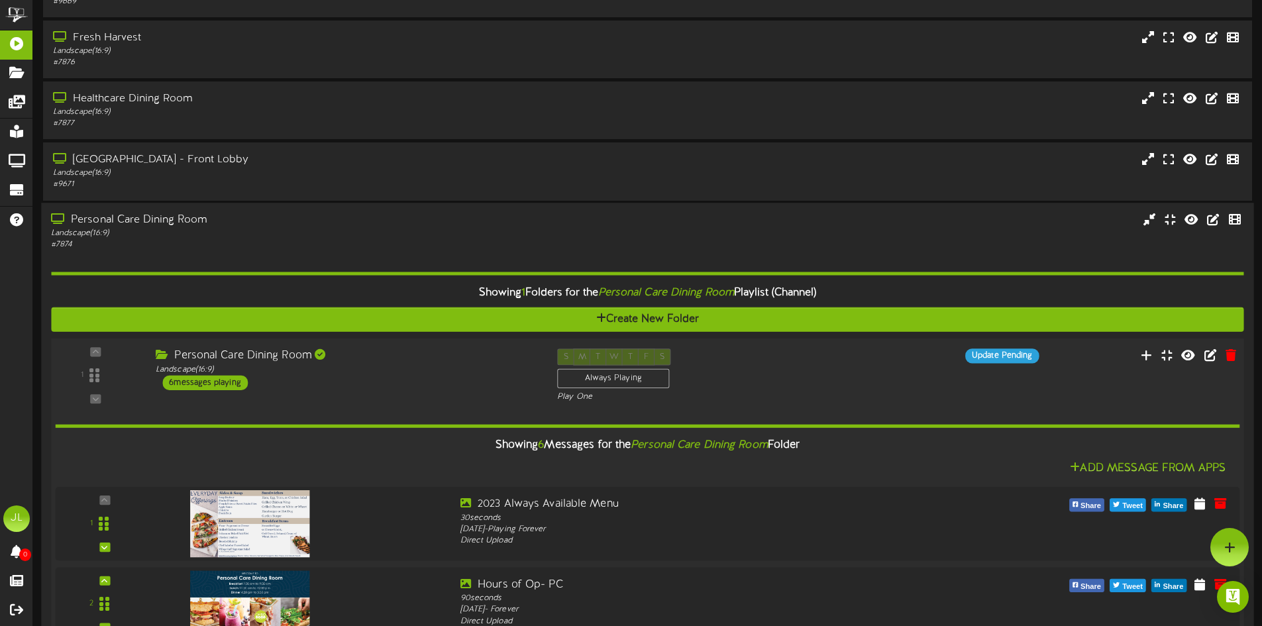
scroll to position [0, 0]
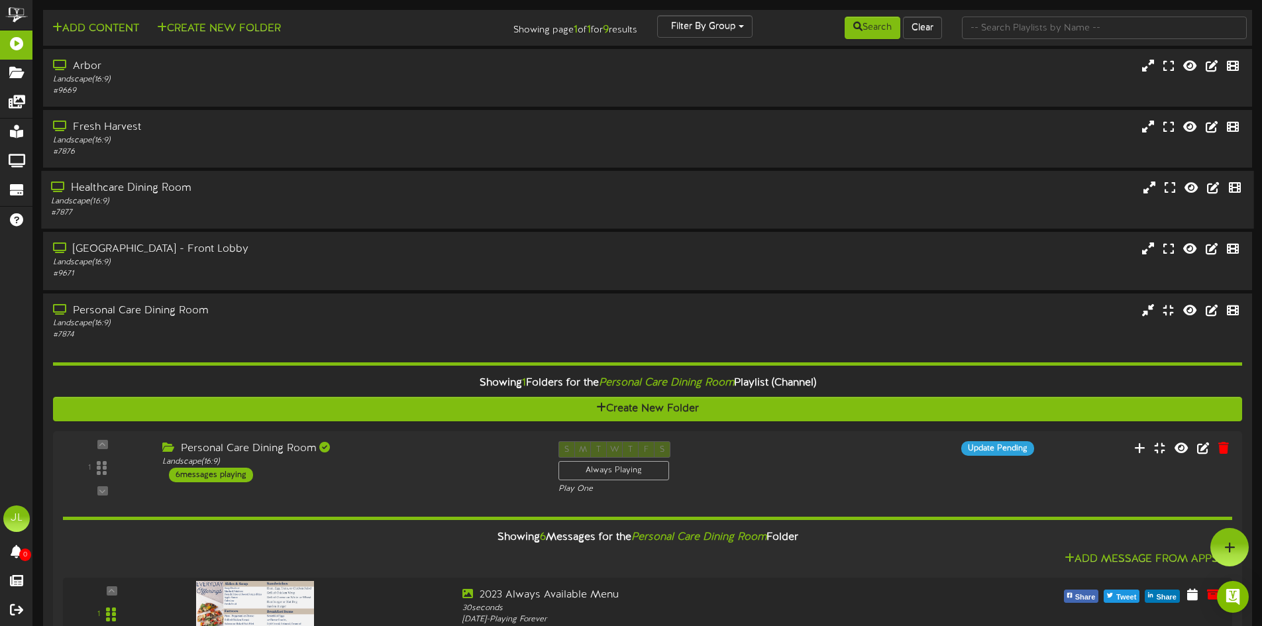
click at [193, 206] on div "Landscape ( 16:9 )" at bounding box center [294, 201] width 486 height 11
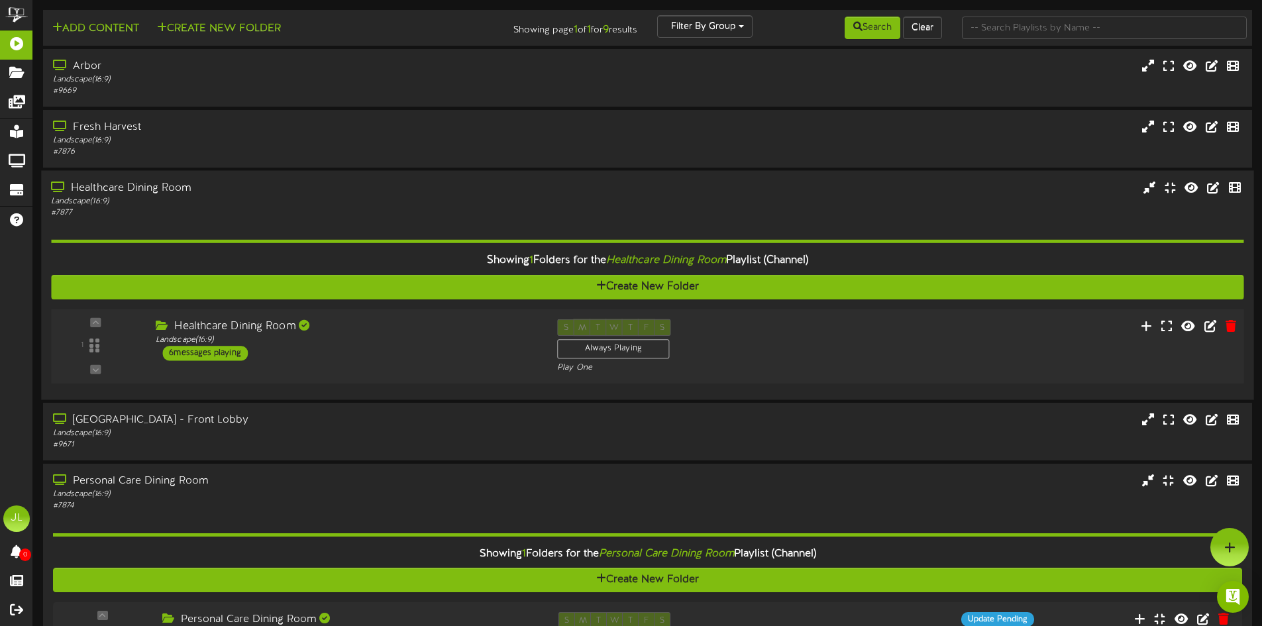
click at [212, 347] on div "6 messages playing" at bounding box center [204, 353] width 85 height 15
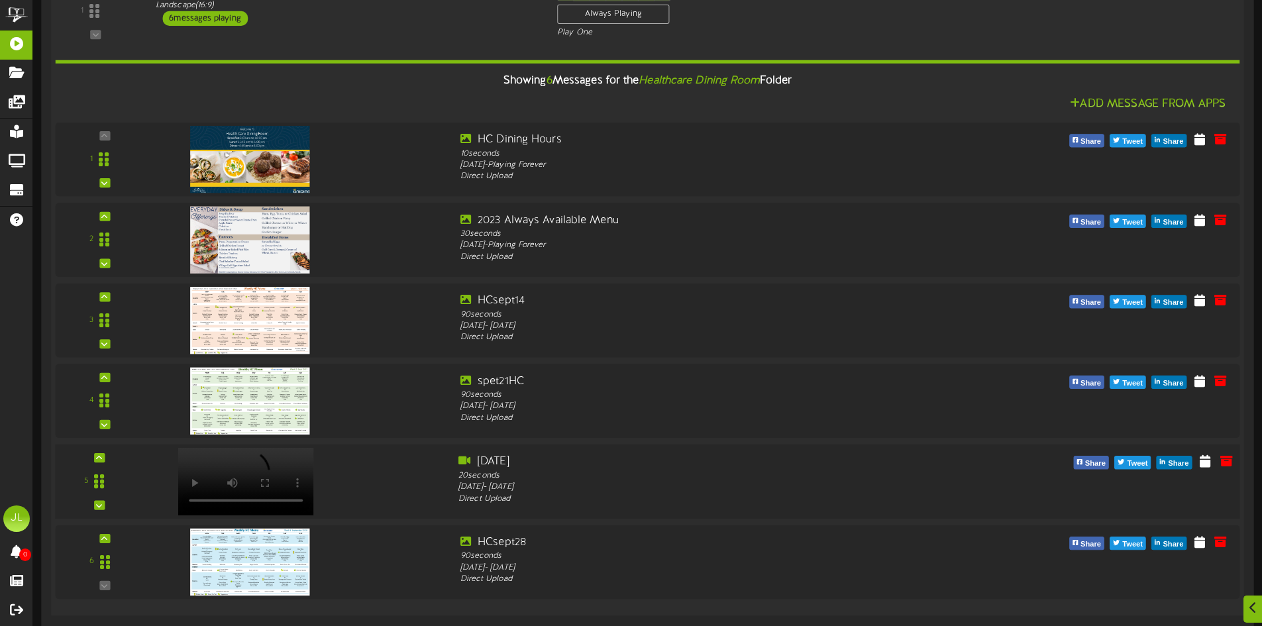
scroll to position [398, 0]
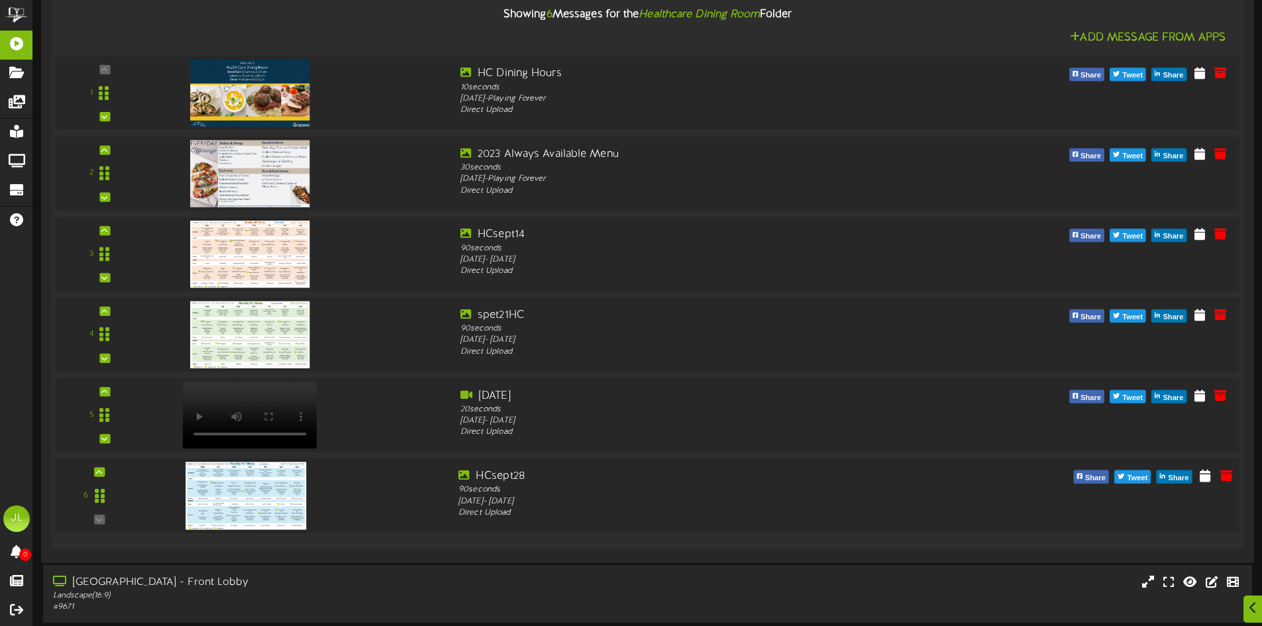
click at [214, 480] on img at bounding box center [246, 496] width 121 height 68
